Goal: Task Accomplishment & Management: Manage account settings

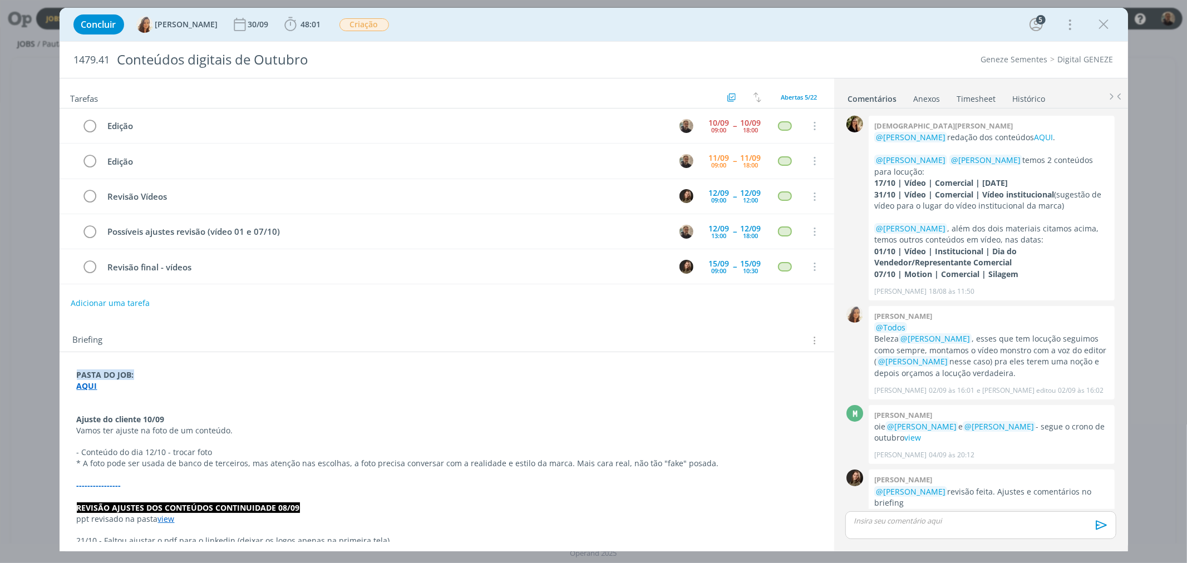
scroll to position [1081, 0]
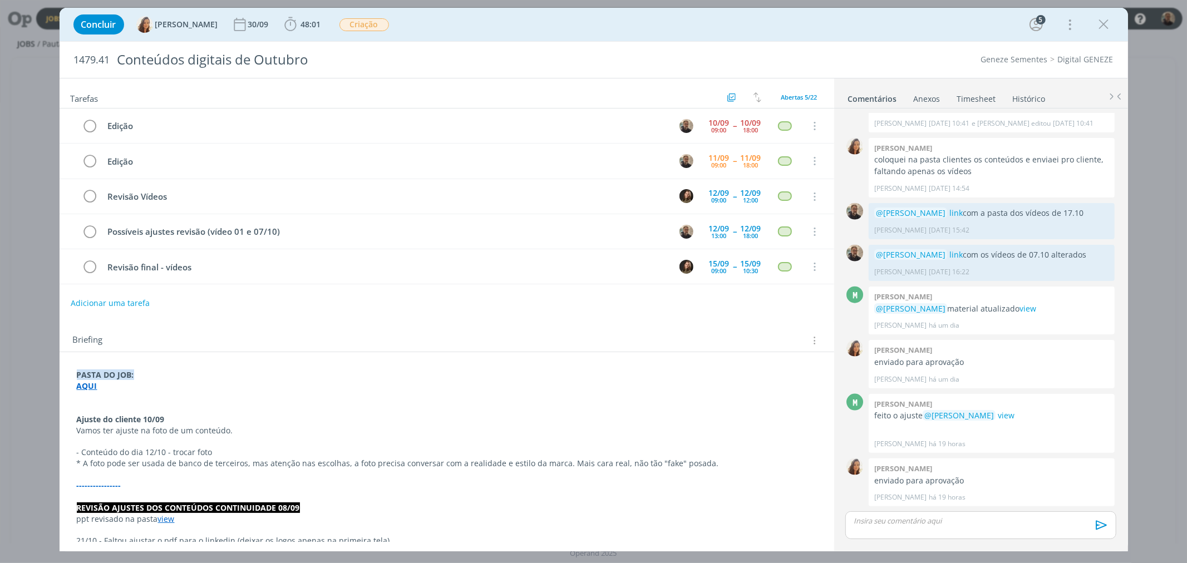
click at [976, 95] on link "Timesheet" at bounding box center [976, 96] width 40 height 16
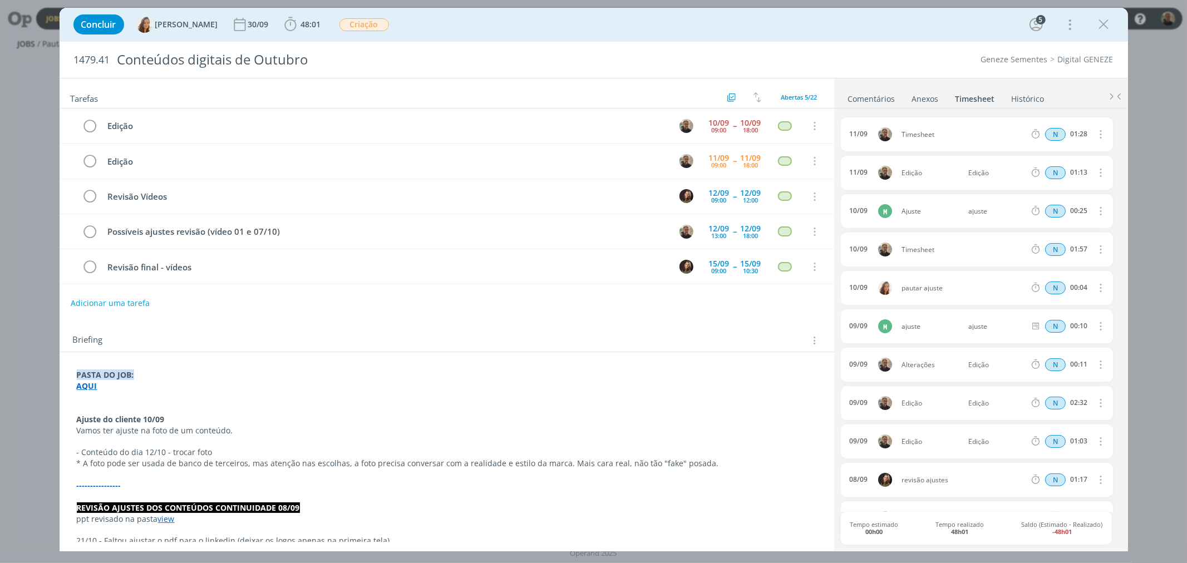
click at [1099, 132] on icon "dialog" at bounding box center [1100, 133] width 12 height 13
click at [1053, 174] on link "Editar" at bounding box center [1069, 171] width 88 height 18
click at [927, 134] on div "Timesheet" at bounding box center [931, 135] width 60 height 12
drag, startPoint x: 939, startPoint y: 134, endPoint x: 850, endPoint y: 134, distance: 89.0
click at [827, 134] on body "Jobs Produção Mídia Notificações Central de Ajuda Área de Membros Implantação o…" at bounding box center [593, 281] width 1187 height 563
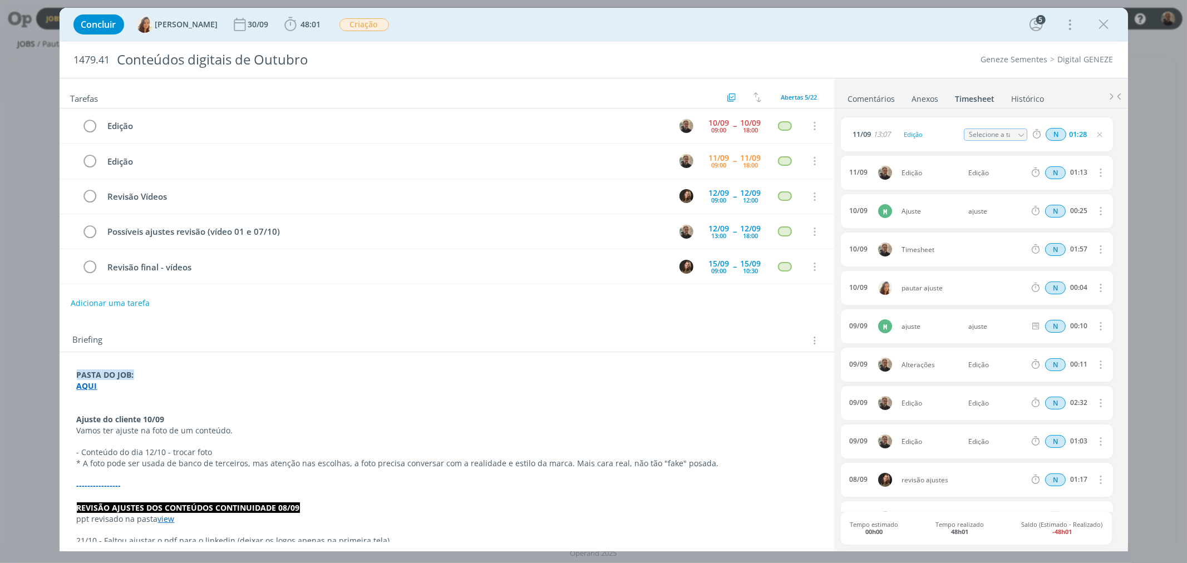
click at [1017, 134] on icon "dialog" at bounding box center [1021, 135] width 8 height 8
click at [1008, 179] on div "Edição - [PERSON_NAME]" at bounding box center [1004, 179] width 67 height 9
type input "Edição"
click at [1138, 129] on div "Concluir [PERSON_NAME] 30/09 48:01 Iniciar Apontar Data * [DATE] Horas * 00:00 …" at bounding box center [593, 281] width 1187 height 563
click at [87, 126] on icon "dialog" at bounding box center [90, 126] width 16 height 17
